Goal: Task Accomplishment & Management: Manage account settings

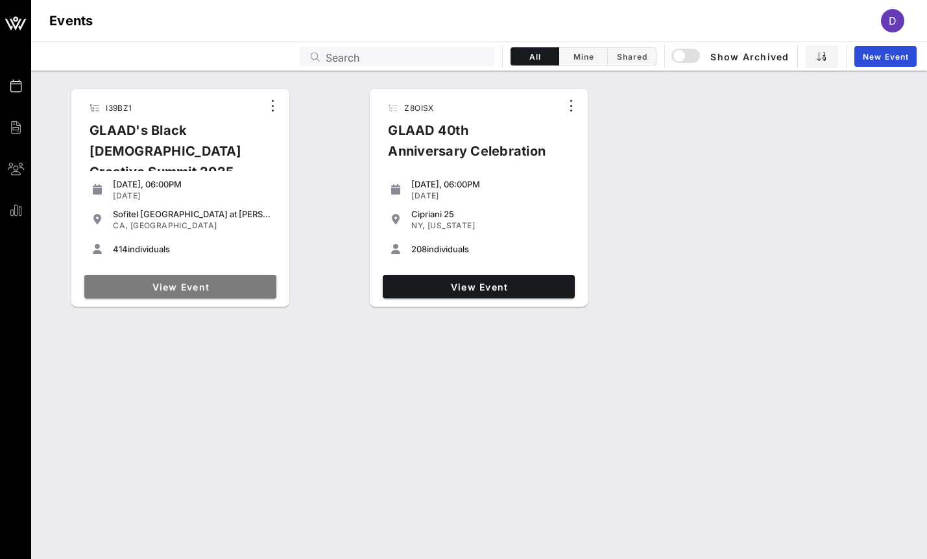
click at [213, 293] on link "View Event" at bounding box center [180, 286] width 192 height 23
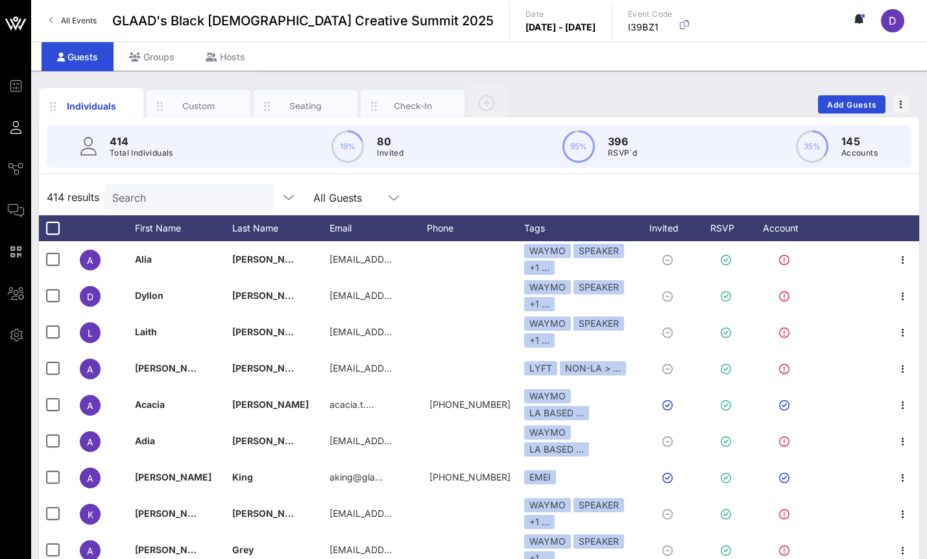
click at [140, 196] on input "Search" at bounding box center [188, 197] width 152 height 17
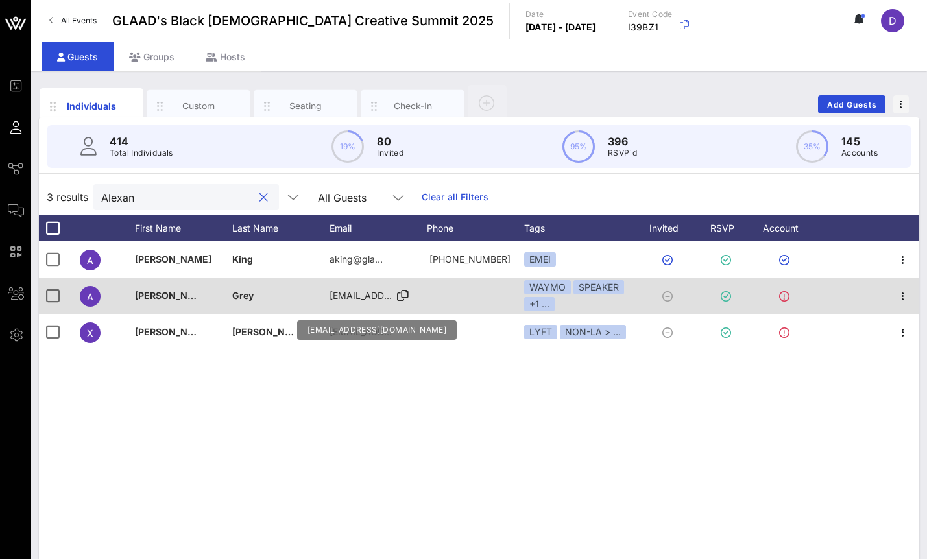
type input "Alexan"
click at [365, 300] on span "[EMAIL_ADDRESS][DOMAIN_NAME]" at bounding box center [407, 295] width 156 height 11
click at [365, 300] on input "[EMAIL_ADDRESS][DOMAIN_NAME]" at bounding box center [425, 298] width 152 height 21
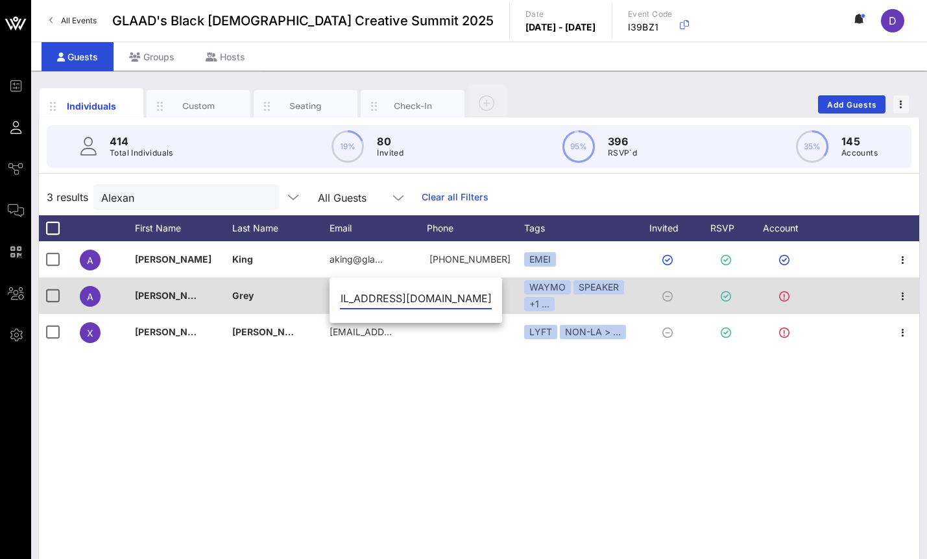
scroll to position [0, 0]
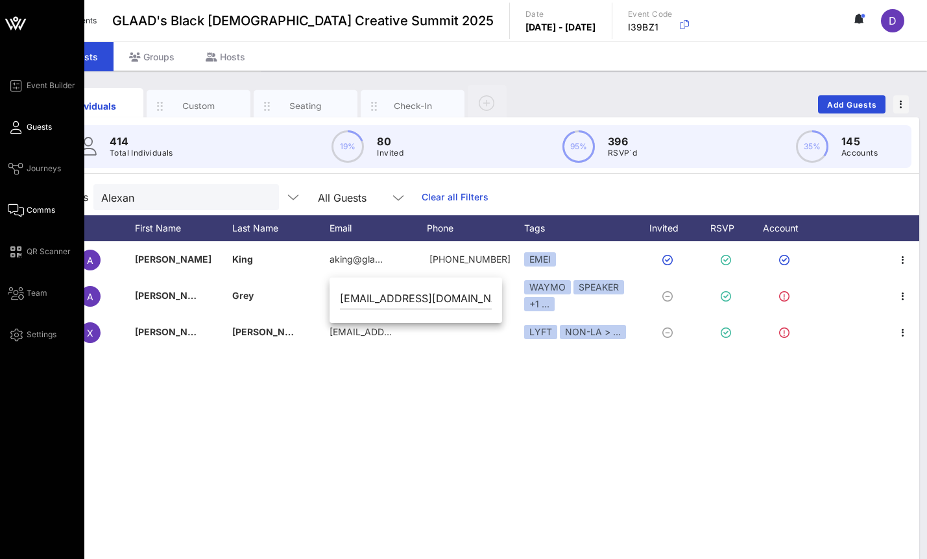
click at [21, 209] on icon at bounding box center [16, 210] width 16 height 2
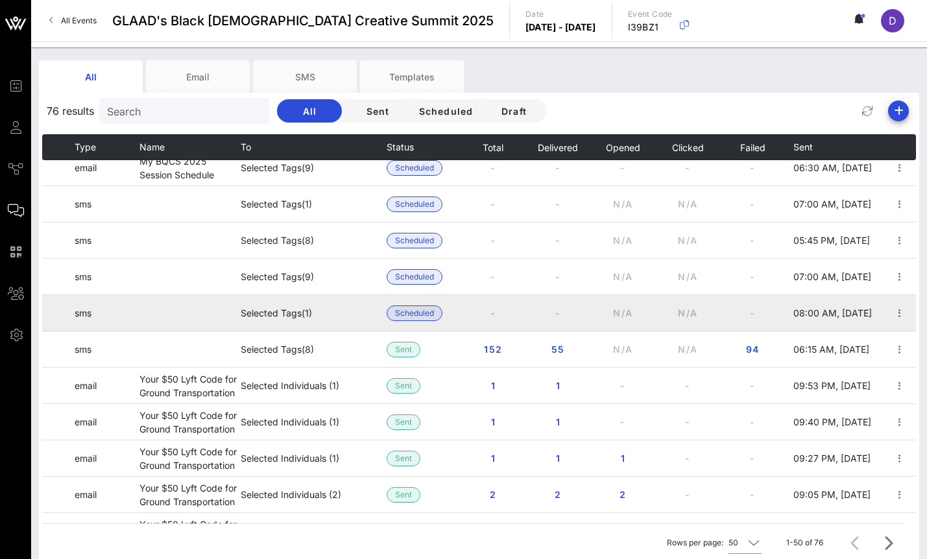
scroll to position [16, 0]
